Goal: Task Accomplishment & Management: Complete application form

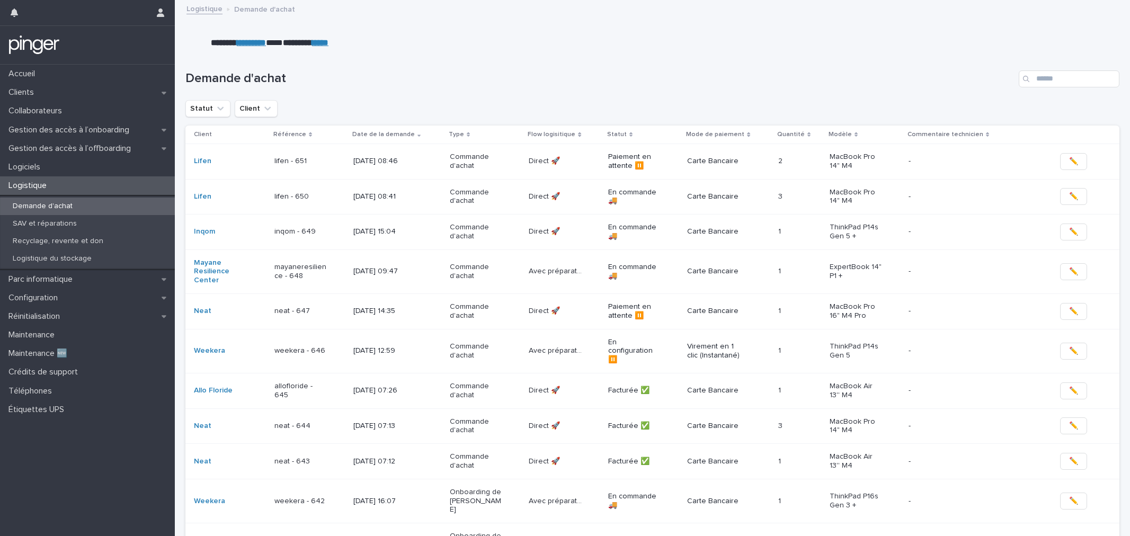
click at [48, 98] on div "Clients" at bounding box center [87, 92] width 175 height 19
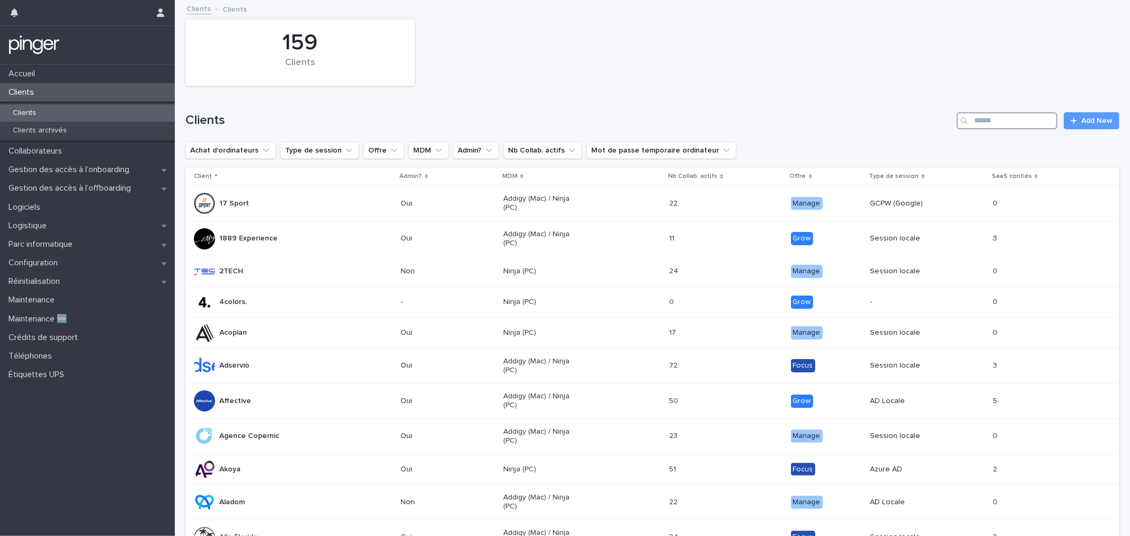
click at [999, 125] on input "Search" at bounding box center [1007, 120] width 101 height 17
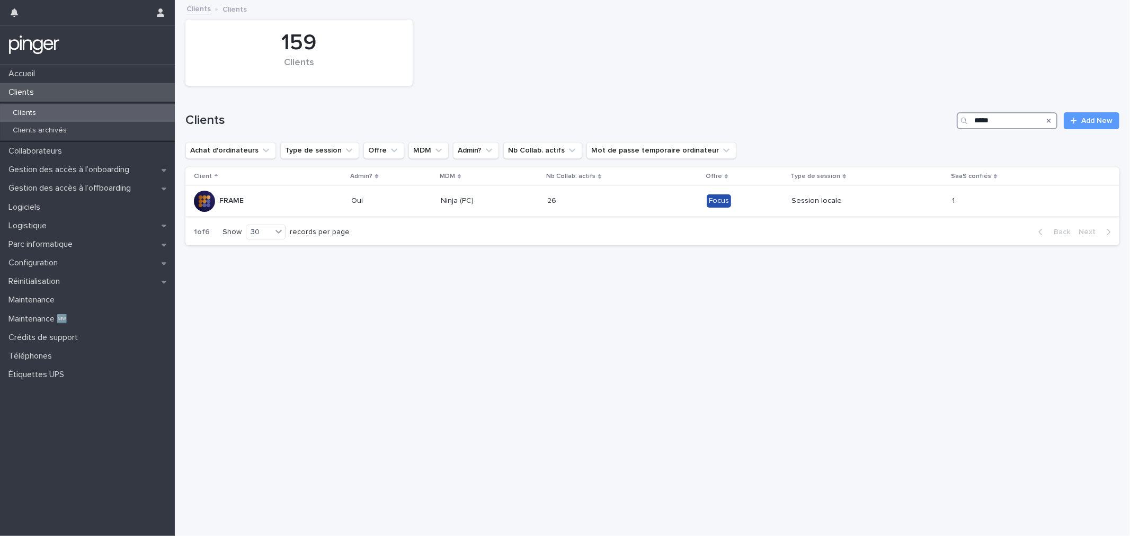
type input "*****"
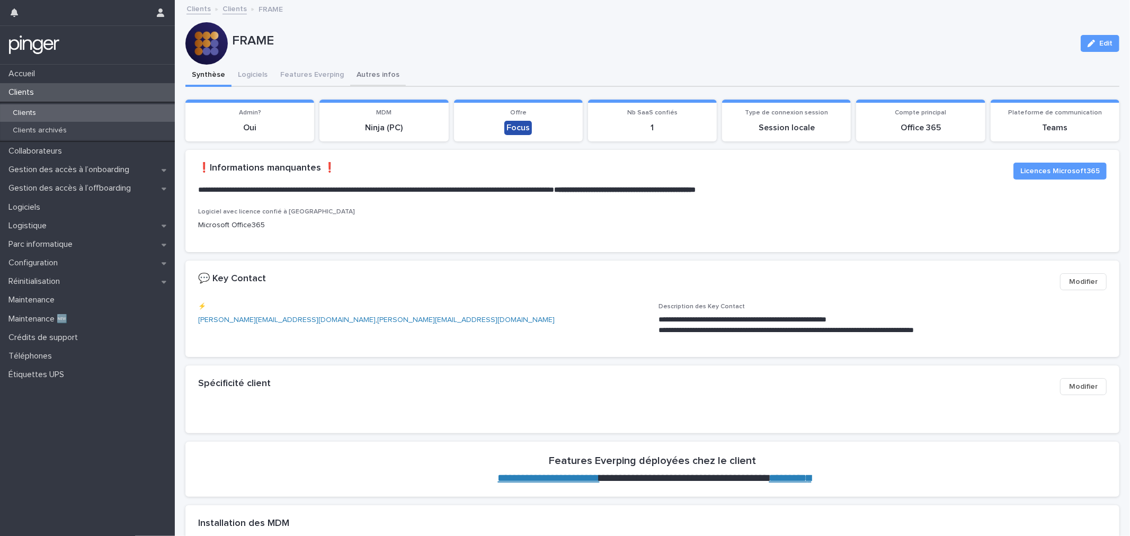
click at [387, 74] on button "Autres infos" at bounding box center [378, 76] width 56 height 22
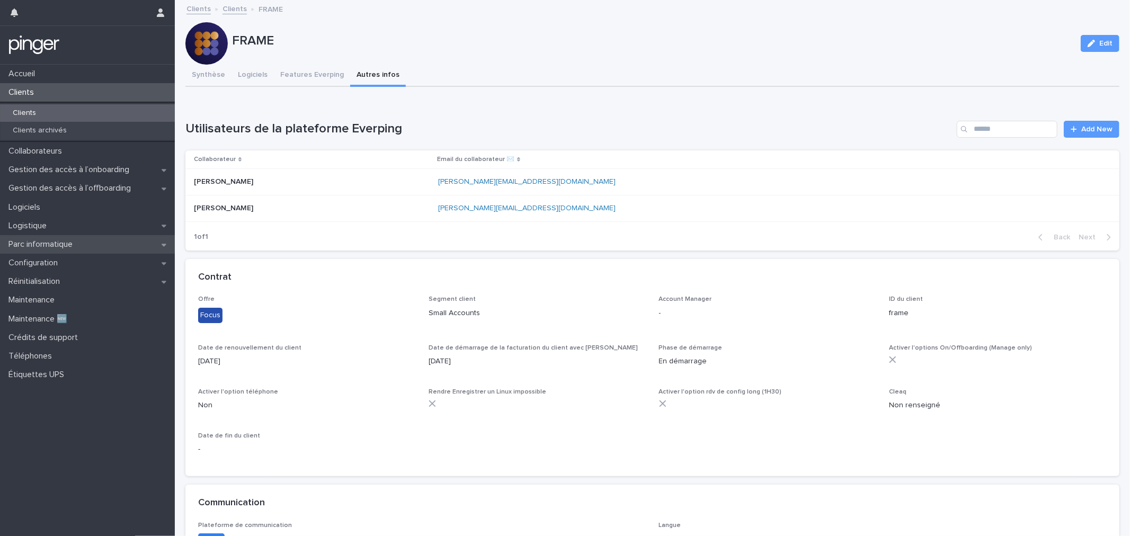
click at [91, 246] on div "Parc informatique" at bounding box center [87, 244] width 175 height 19
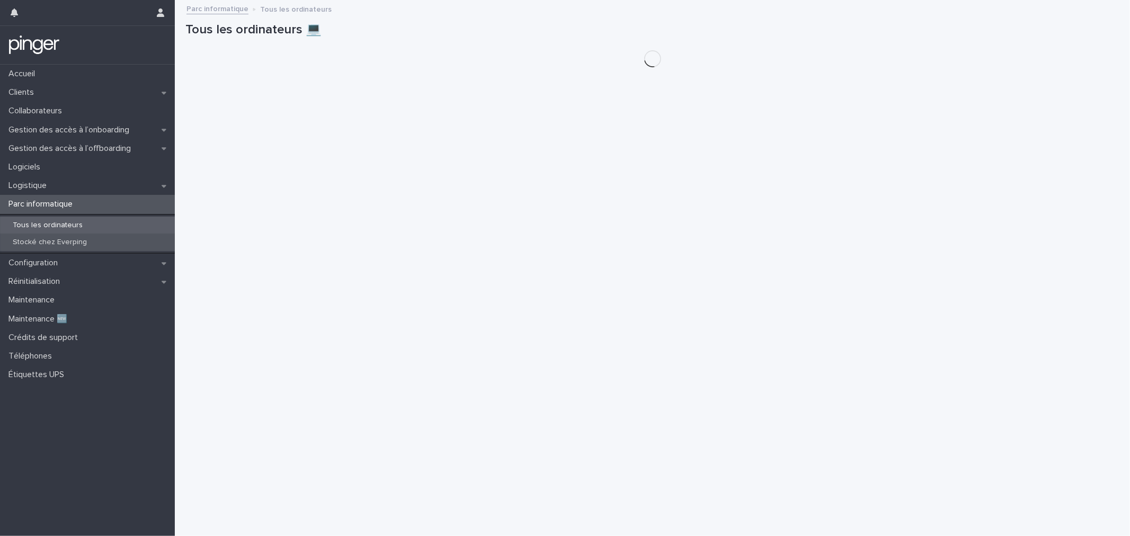
click at [95, 242] on div "Stocké chez Everping" at bounding box center [87, 242] width 175 height 17
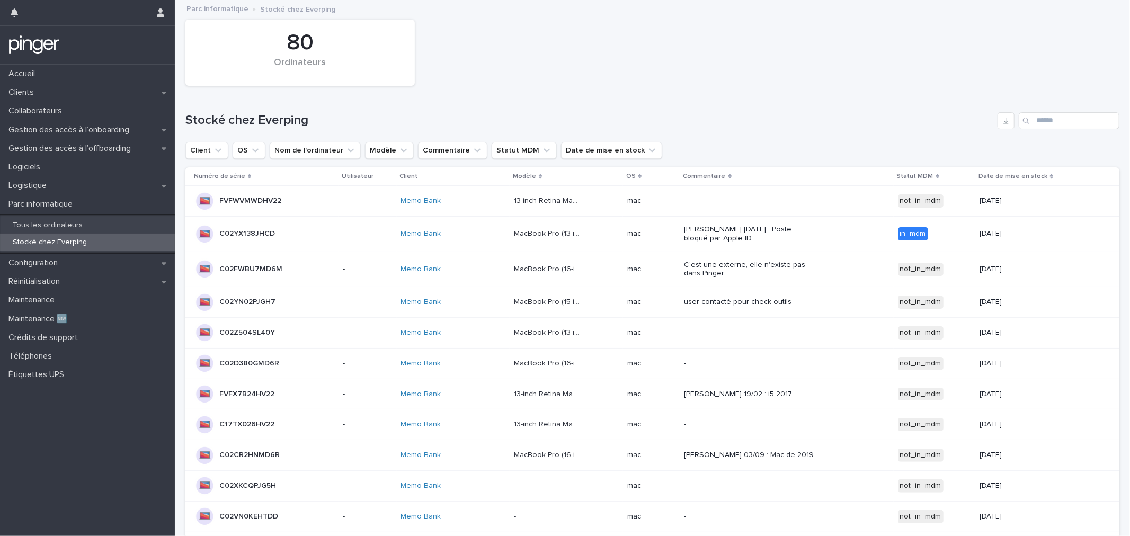
click at [1025, 120] on div "Search" at bounding box center [1027, 120] width 17 height 17
click at [1038, 122] on input "Search" at bounding box center [1069, 120] width 101 height 17
paste input "*******"
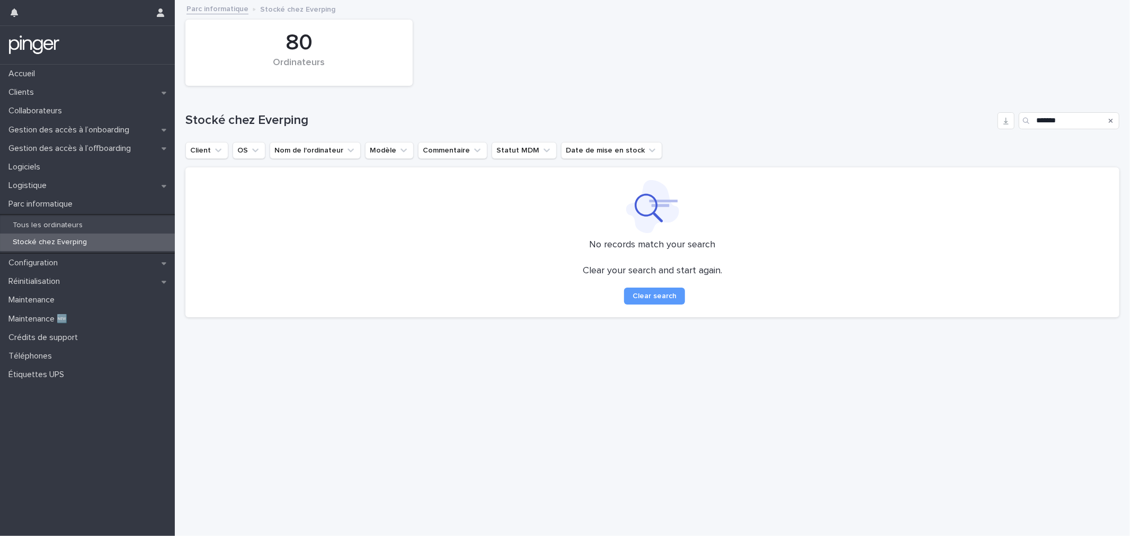
click at [564, 99] on div "Stocké chez Everping *******" at bounding box center [652, 116] width 934 height 51
click at [1052, 122] on input "*******" at bounding box center [1069, 120] width 101 height 17
paste input "Search"
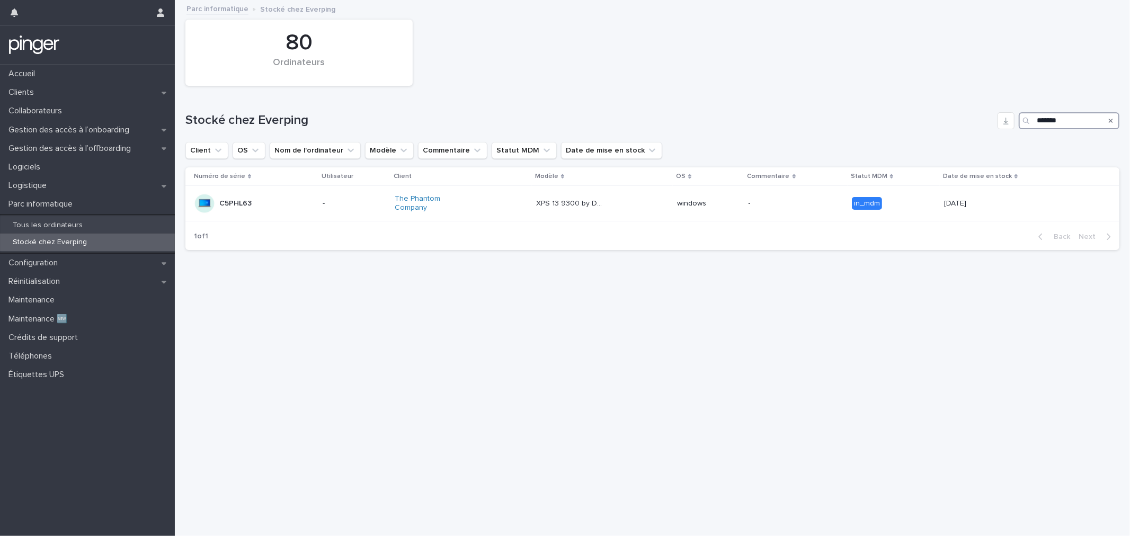
type input "*******"
click at [474, 69] on div "80 Ordinateurs" at bounding box center [652, 52] width 945 height 77
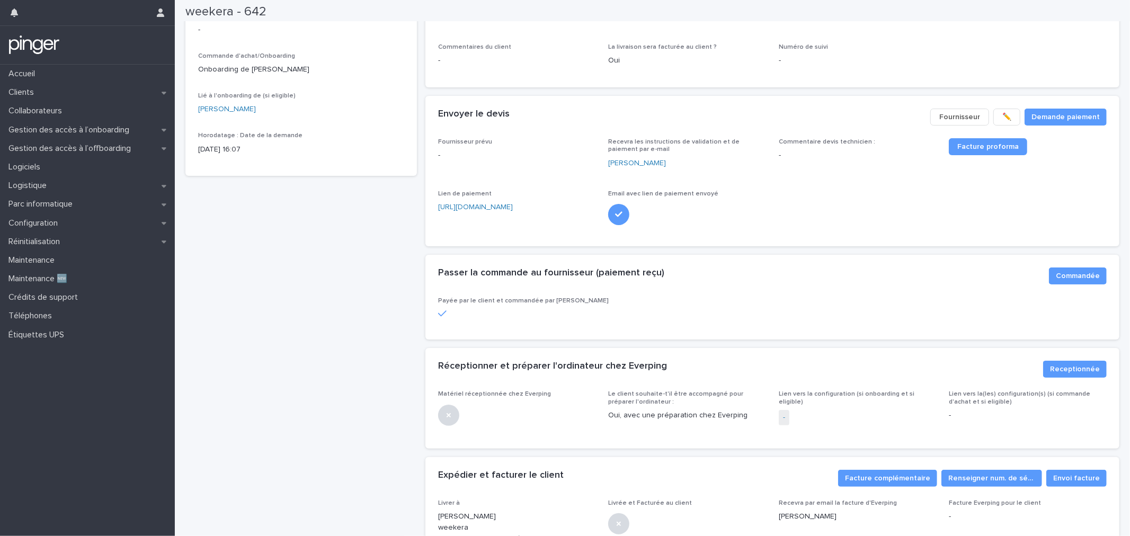
scroll to position [118, 0]
click at [1056, 371] on span "Receptionnée" at bounding box center [1075, 368] width 50 height 11
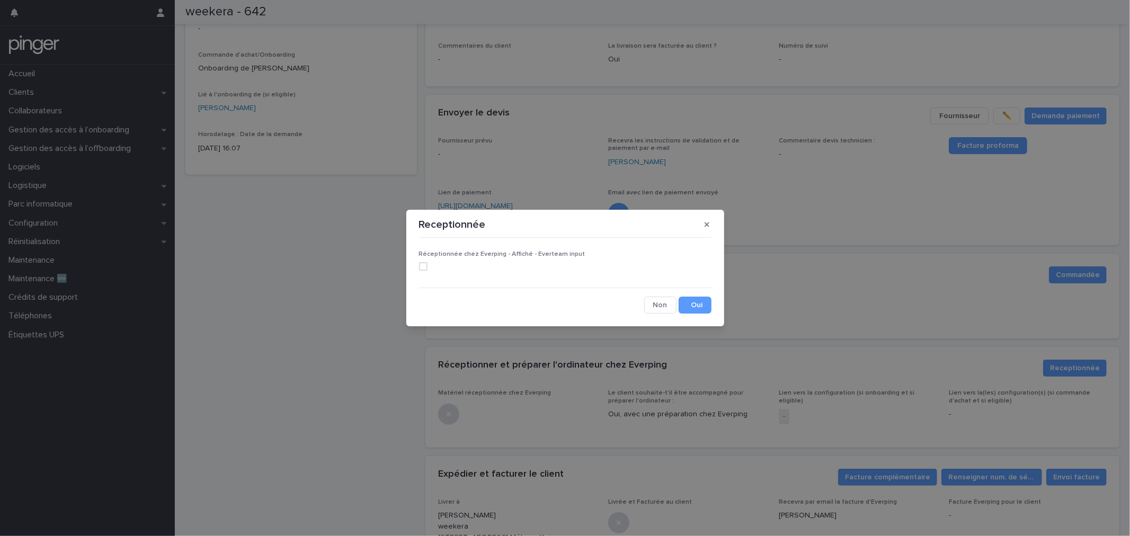
click at [422, 268] on span at bounding box center [423, 266] width 8 height 8
click at [684, 305] on button "Save" at bounding box center [695, 305] width 33 height 17
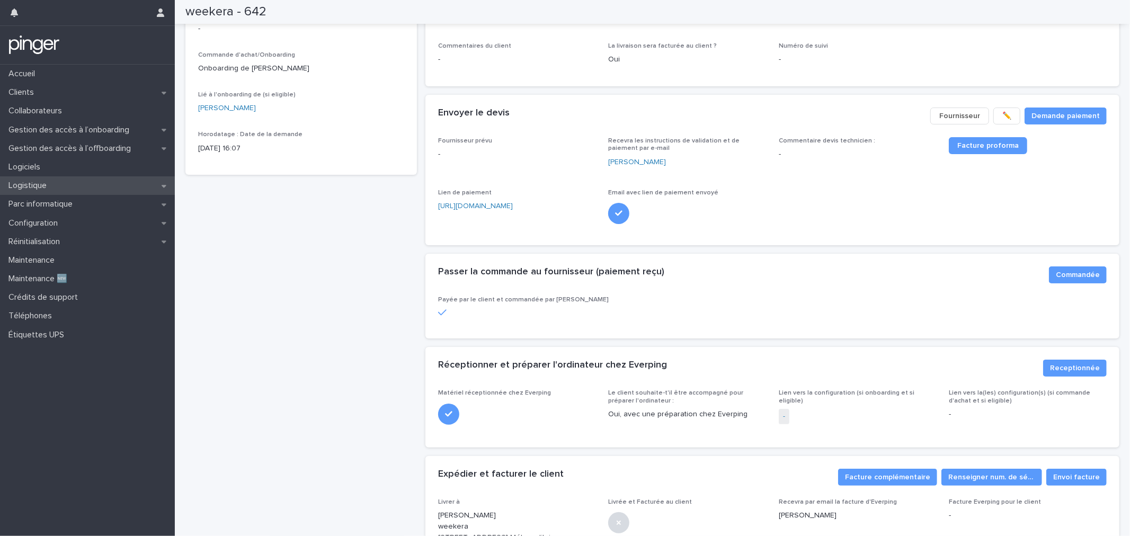
click at [66, 183] on div "Logistique" at bounding box center [87, 185] width 175 height 19
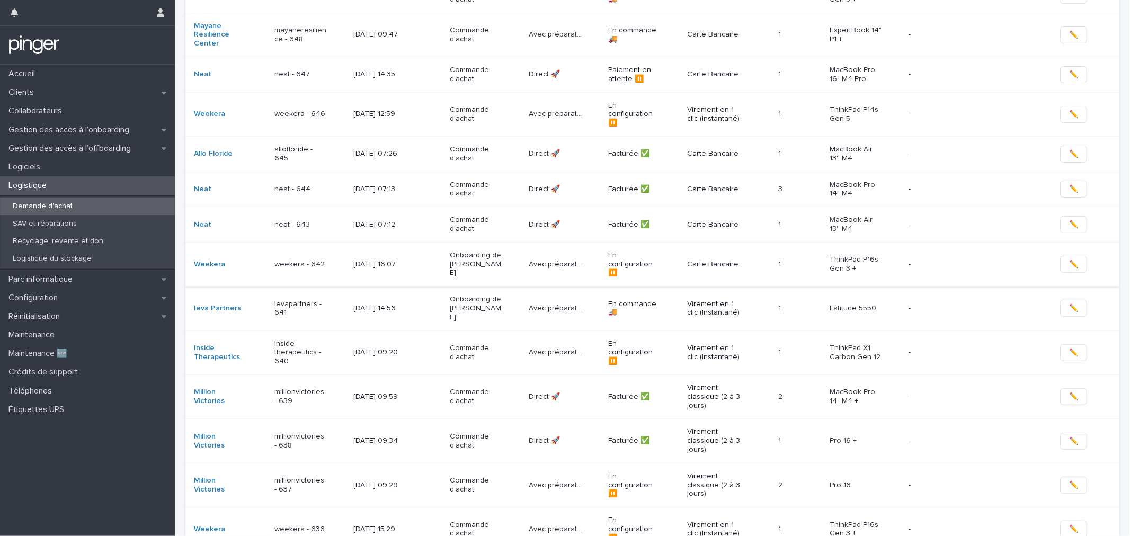
scroll to position [353, 0]
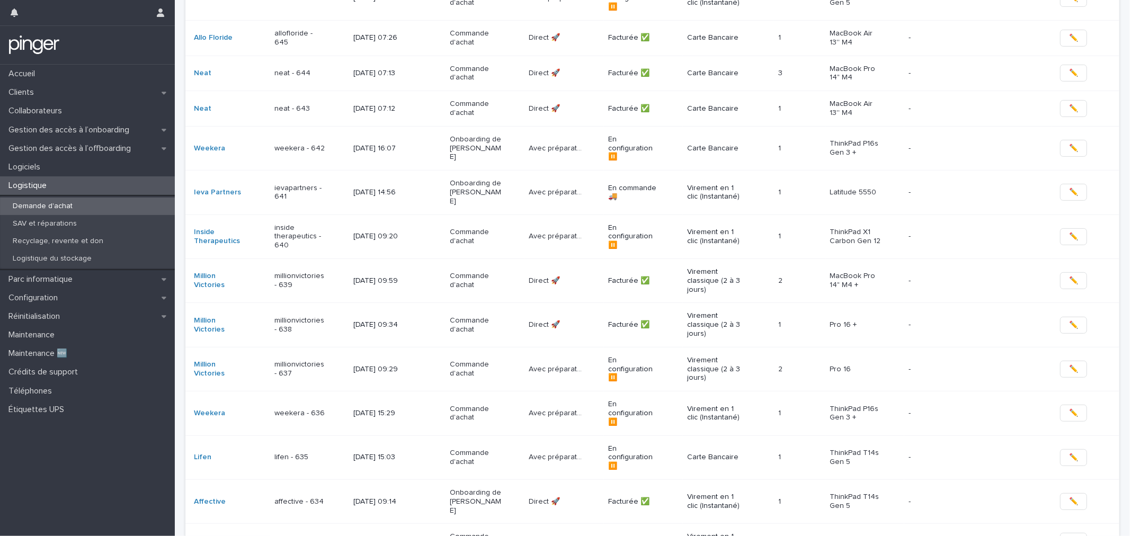
click at [308, 405] on div "weekera - 636" at bounding box center [310, 413] width 70 height 17
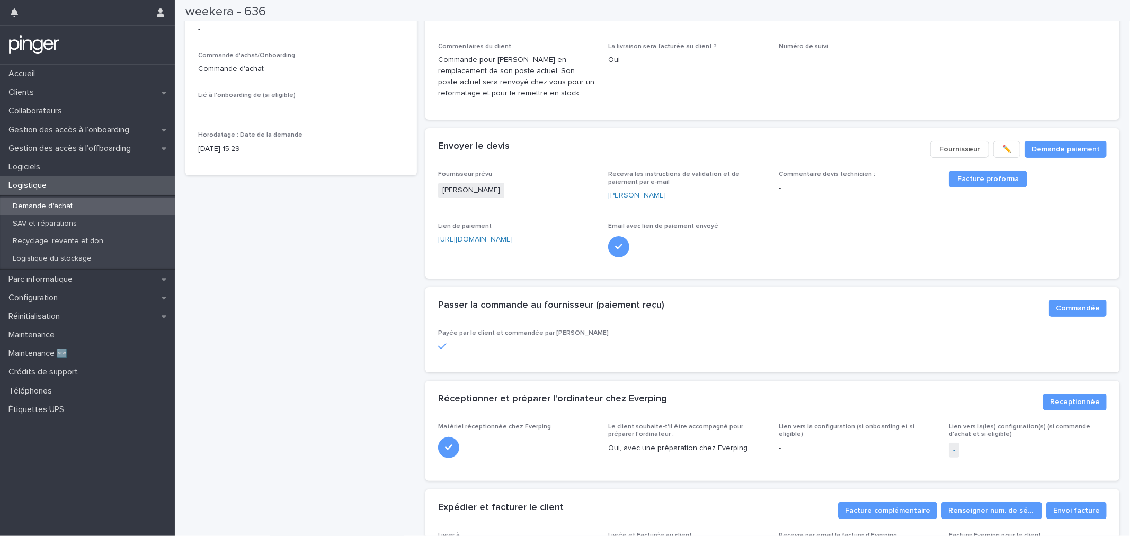
scroll to position [118, 0]
drag, startPoint x: 493, startPoint y: 60, endPoint x: 544, endPoint y: 61, distance: 50.3
click at [544, 61] on p "Commande pour [PERSON_NAME] en remplacement de son poste actuel. Son poste actu…" at bounding box center [517, 76] width 158 height 44
copy p "[PERSON_NAME]"
click at [953, 449] on link "-" at bounding box center [954, 450] width 2 height 11
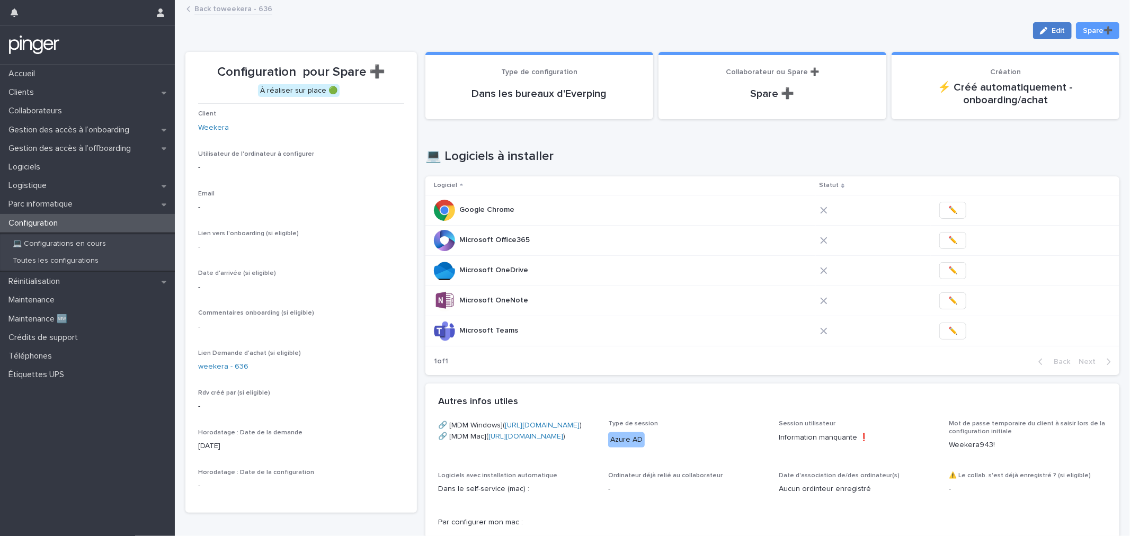
click at [1040, 29] on icon "button" at bounding box center [1043, 30] width 7 height 7
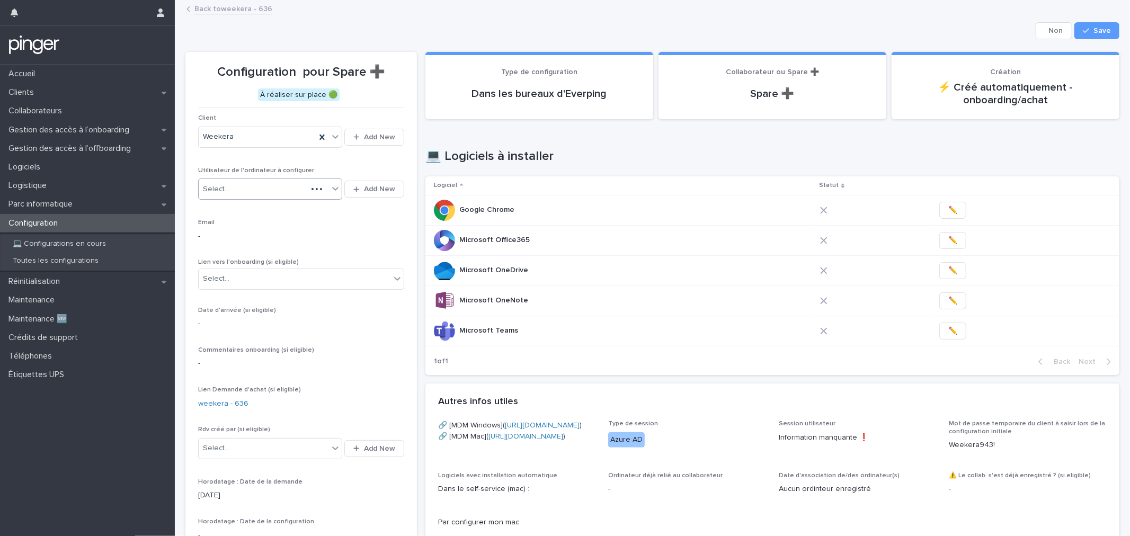
click at [252, 191] on div "Select..." at bounding box center [253, 189] width 109 height 17
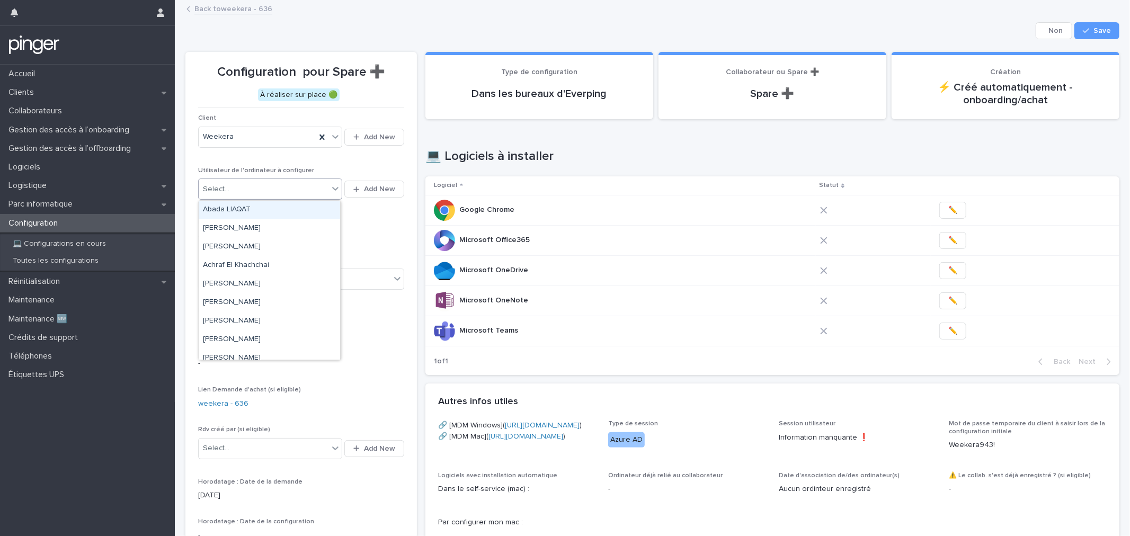
paste input "**********"
type input "**********"
click at [260, 206] on div "[PERSON_NAME]" at bounding box center [269, 210] width 141 height 19
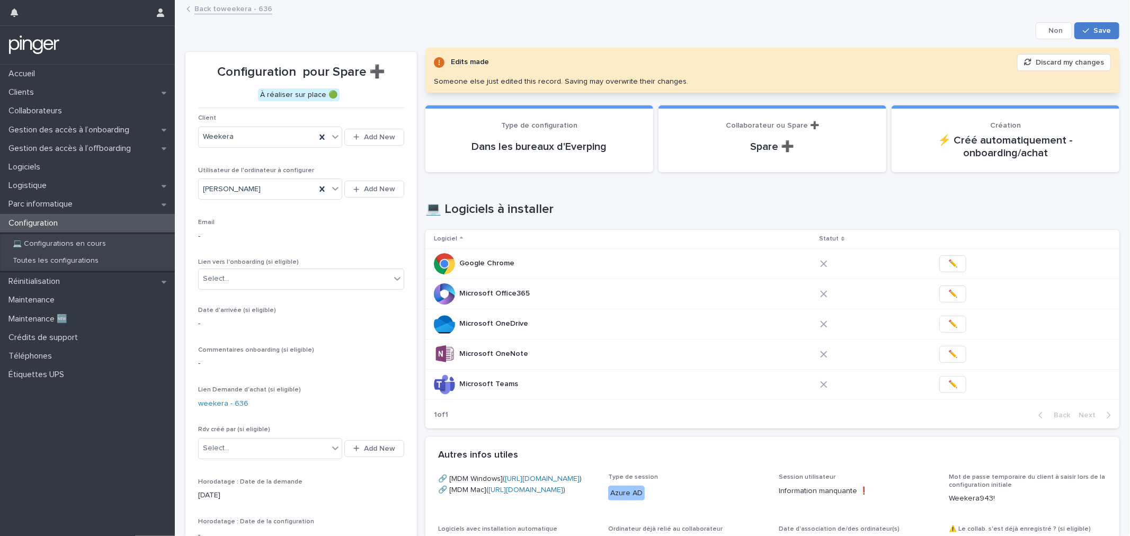
click at [1078, 34] on button "Save" at bounding box center [1097, 30] width 45 height 17
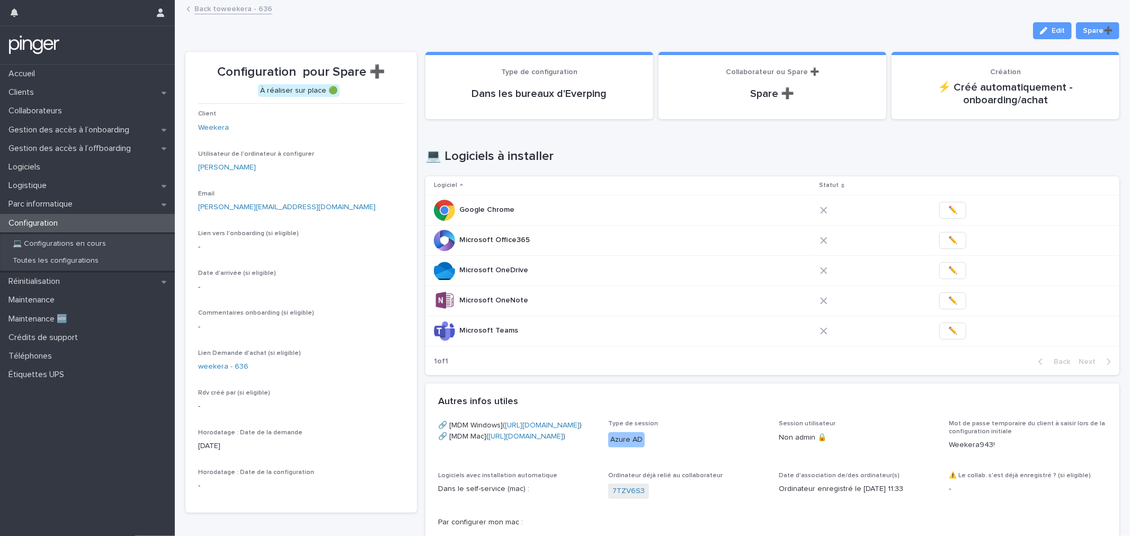
click at [636, 149] on h1 "💻 Logiciels à installer" at bounding box center [773, 156] width 694 height 15
drag, startPoint x: 569, startPoint y: 139, endPoint x: 547, endPoint y: 125, distance: 26.3
click at [547, 125] on div "Loading... Saving… Type de configuration Dans les bureaux d'Everping Collaborat…" at bounding box center [773, 90] width 694 height 76
click at [1052, 29] on span "Edit" at bounding box center [1058, 30] width 13 height 7
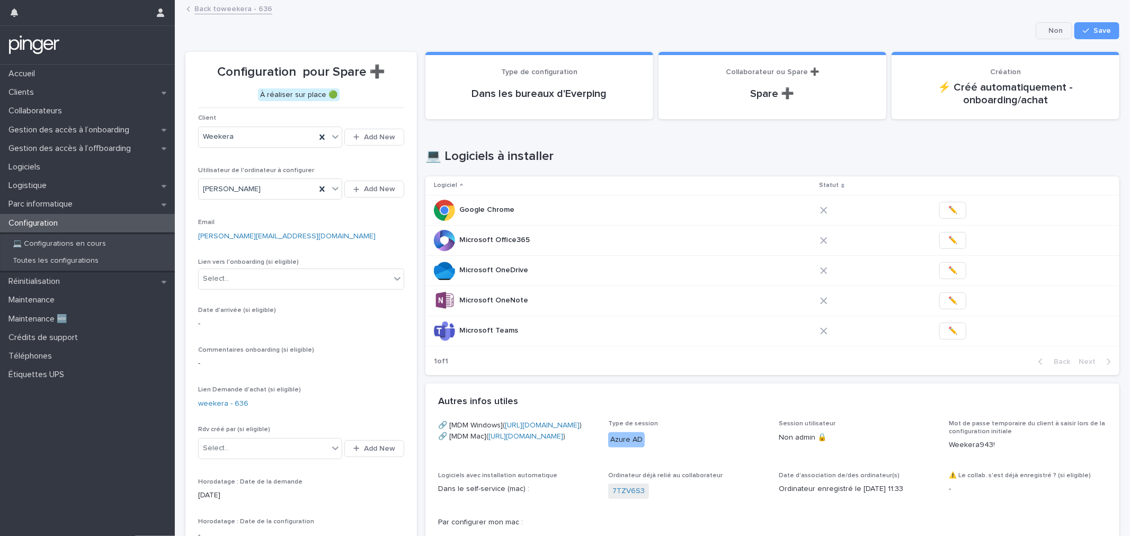
click at [1050, 37] on button "Cancel" at bounding box center [1054, 30] width 37 height 17
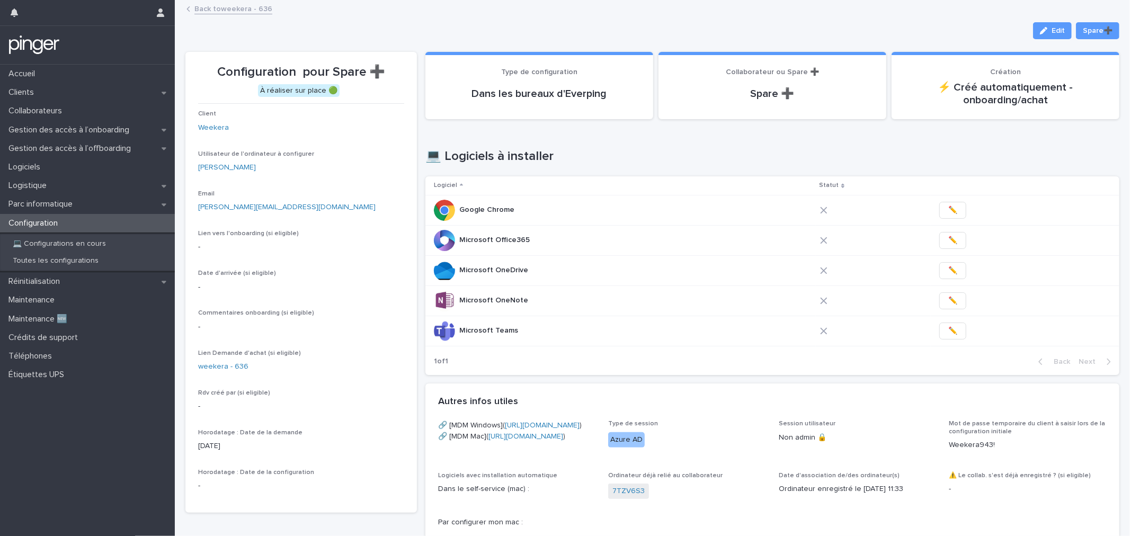
click at [653, 155] on h1 "💻 Logiciels à installer" at bounding box center [773, 156] width 694 height 15
click at [234, 14] on div "Back to weekera - 636" at bounding box center [657, 9] width 952 height 15
click at [232, 6] on link "Back to weekera - 636" at bounding box center [233, 8] width 78 height 12
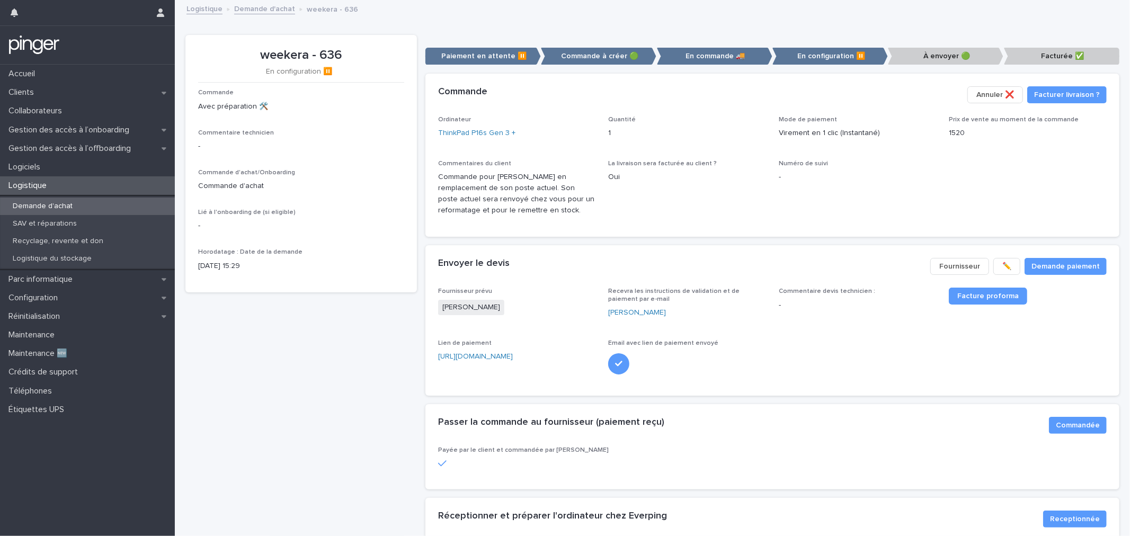
click at [760, 181] on p "Oui" at bounding box center [687, 177] width 158 height 11
